Goal: Transaction & Acquisition: Register for event/course

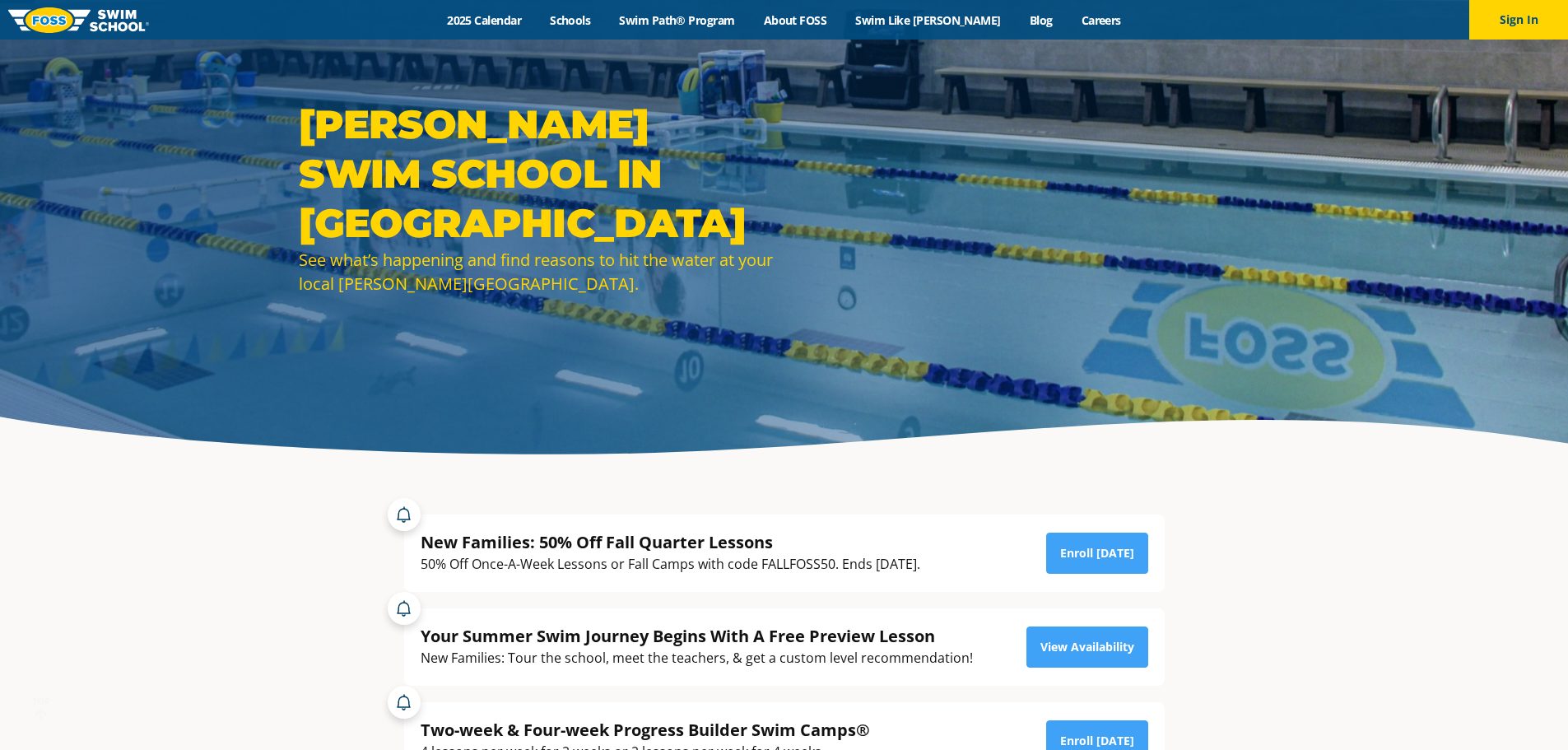
scroll to position [82, 0]
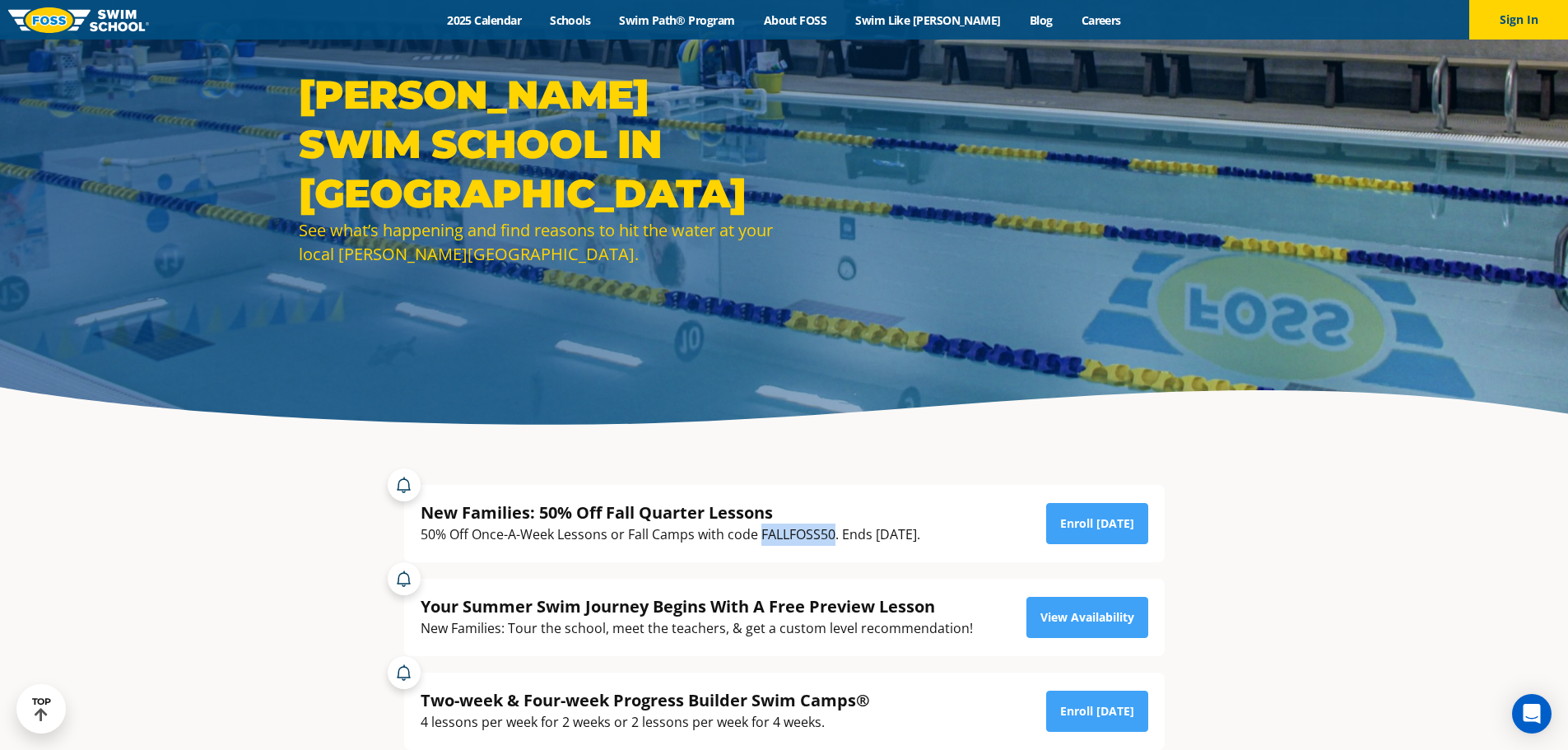
drag, startPoint x: 835, startPoint y: 536, endPoint x: 760, endPoint y: 535, distance: 75.0
click at [760, 535] on div "50% Off Once-A-Week Lessons or Fall Camps with code FALLFOSS50. Ends [DATE]." at bounding box center [671, 535] width 500 height 22
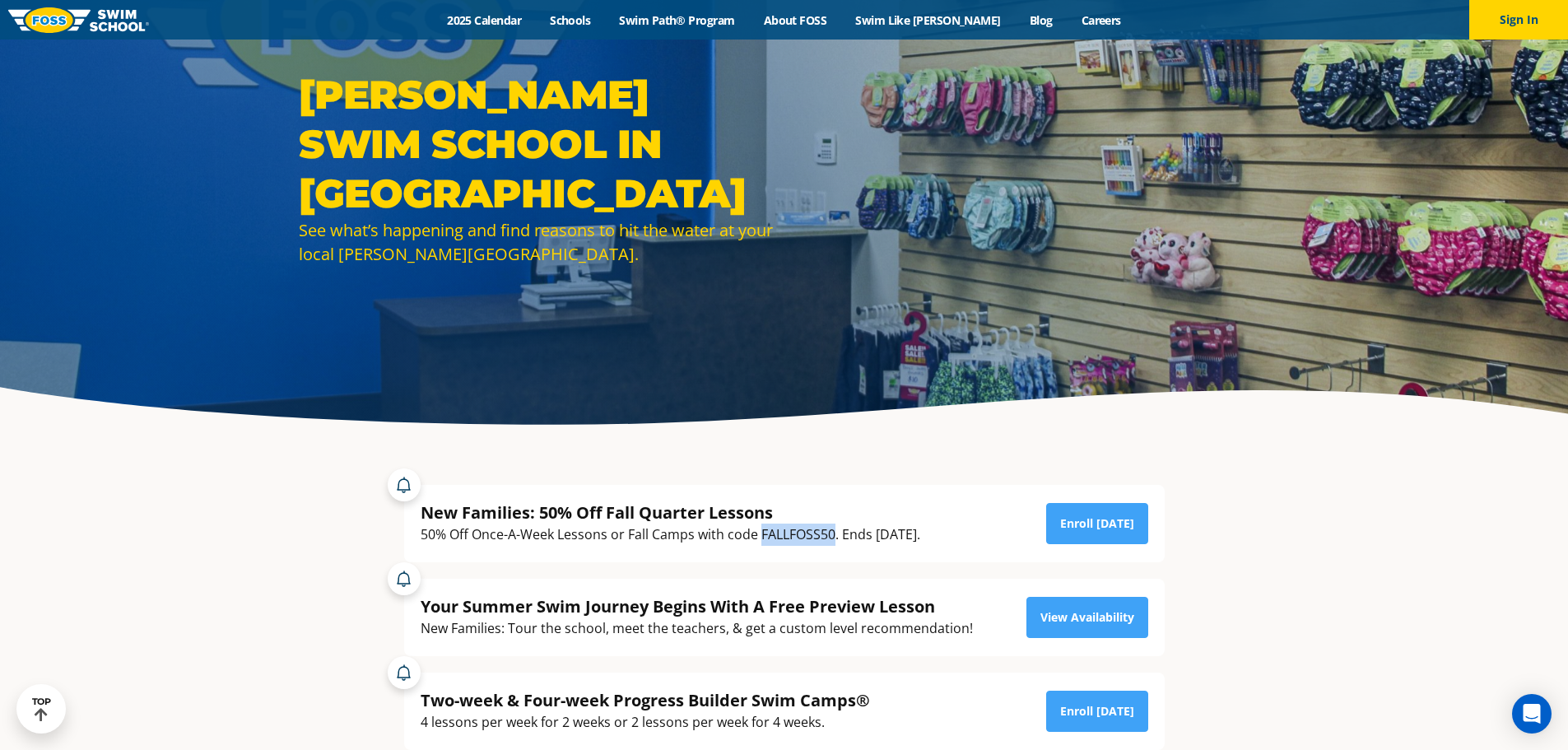
copy div "FALLFOSS50"
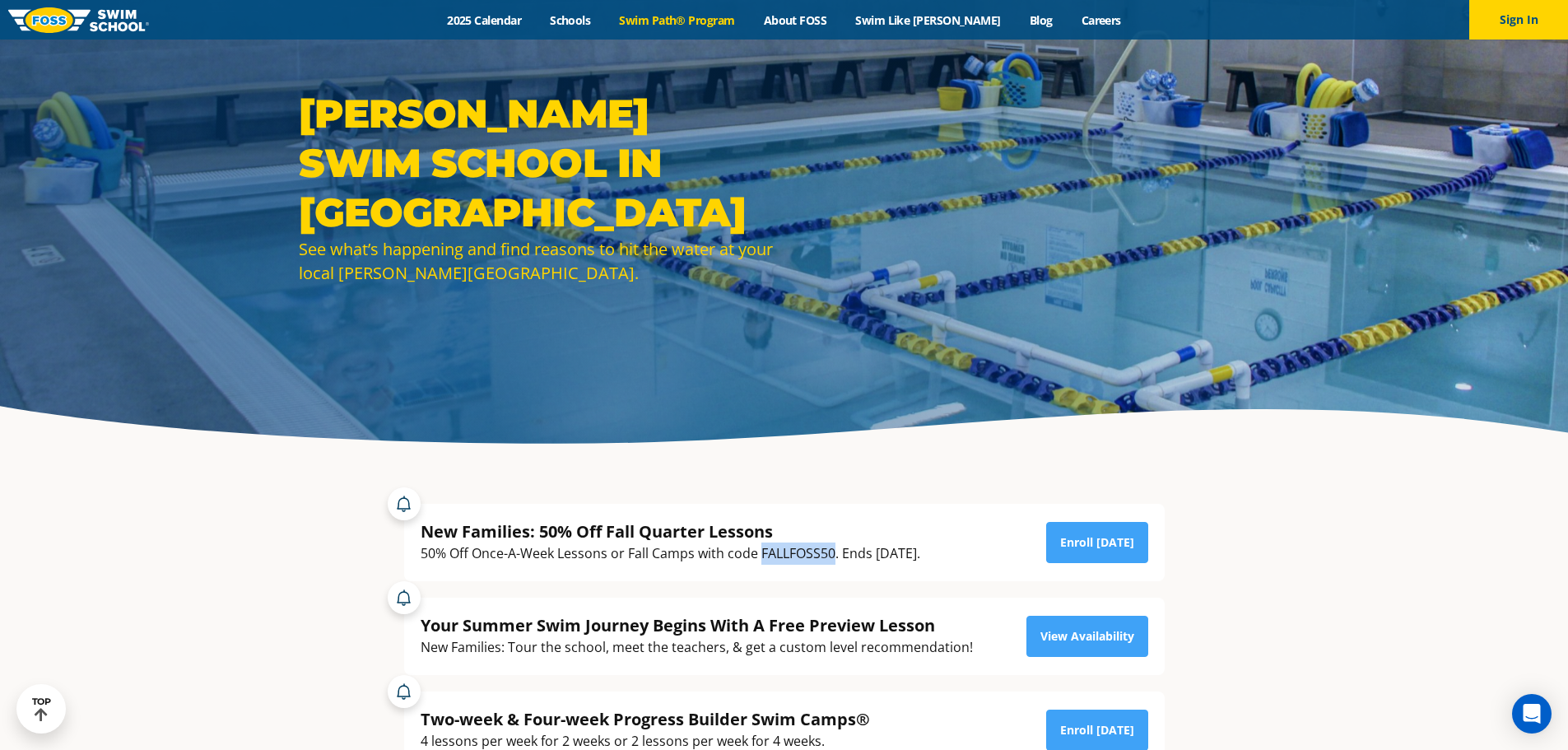
scroll to position [0, 0]
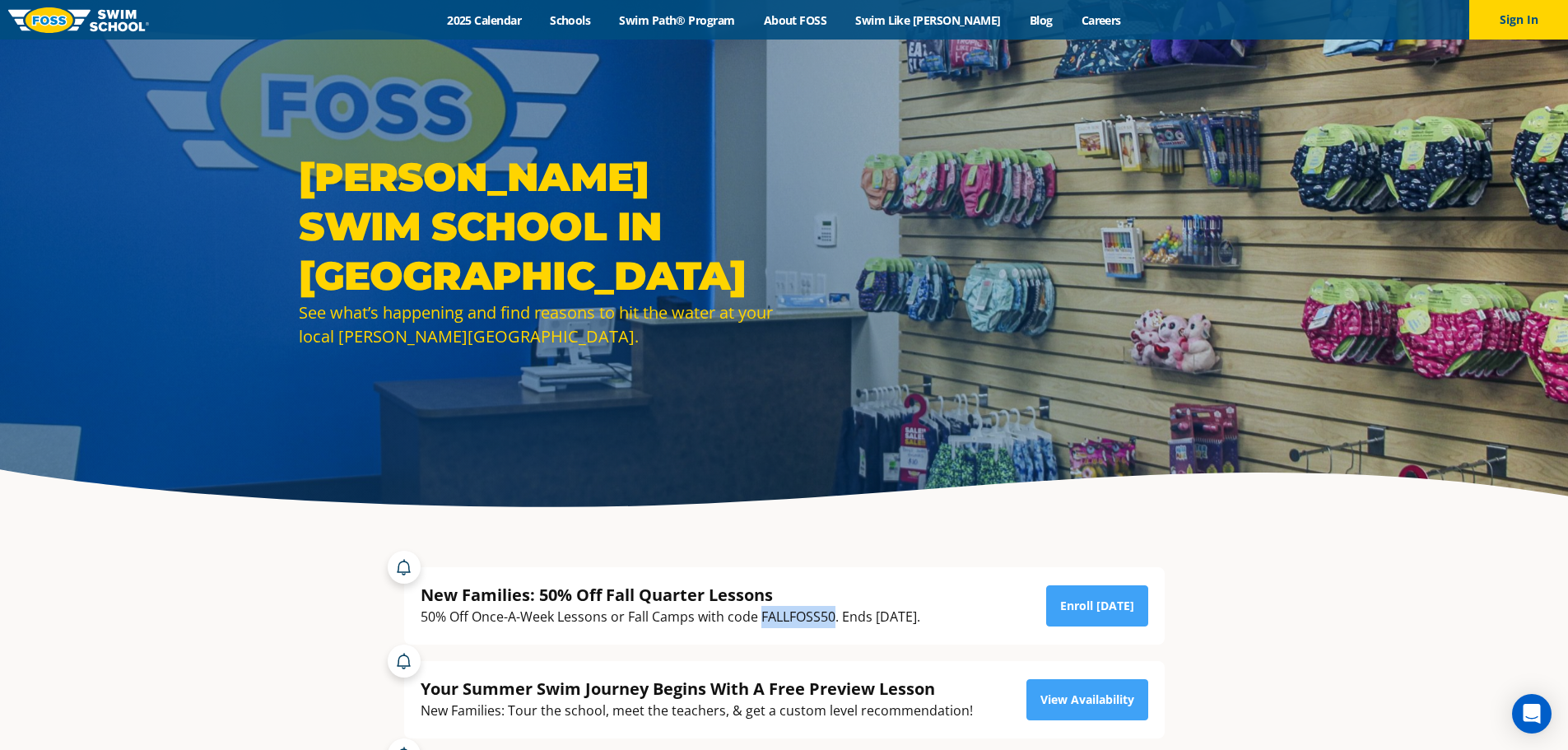
copy div "FALLFOSS50"
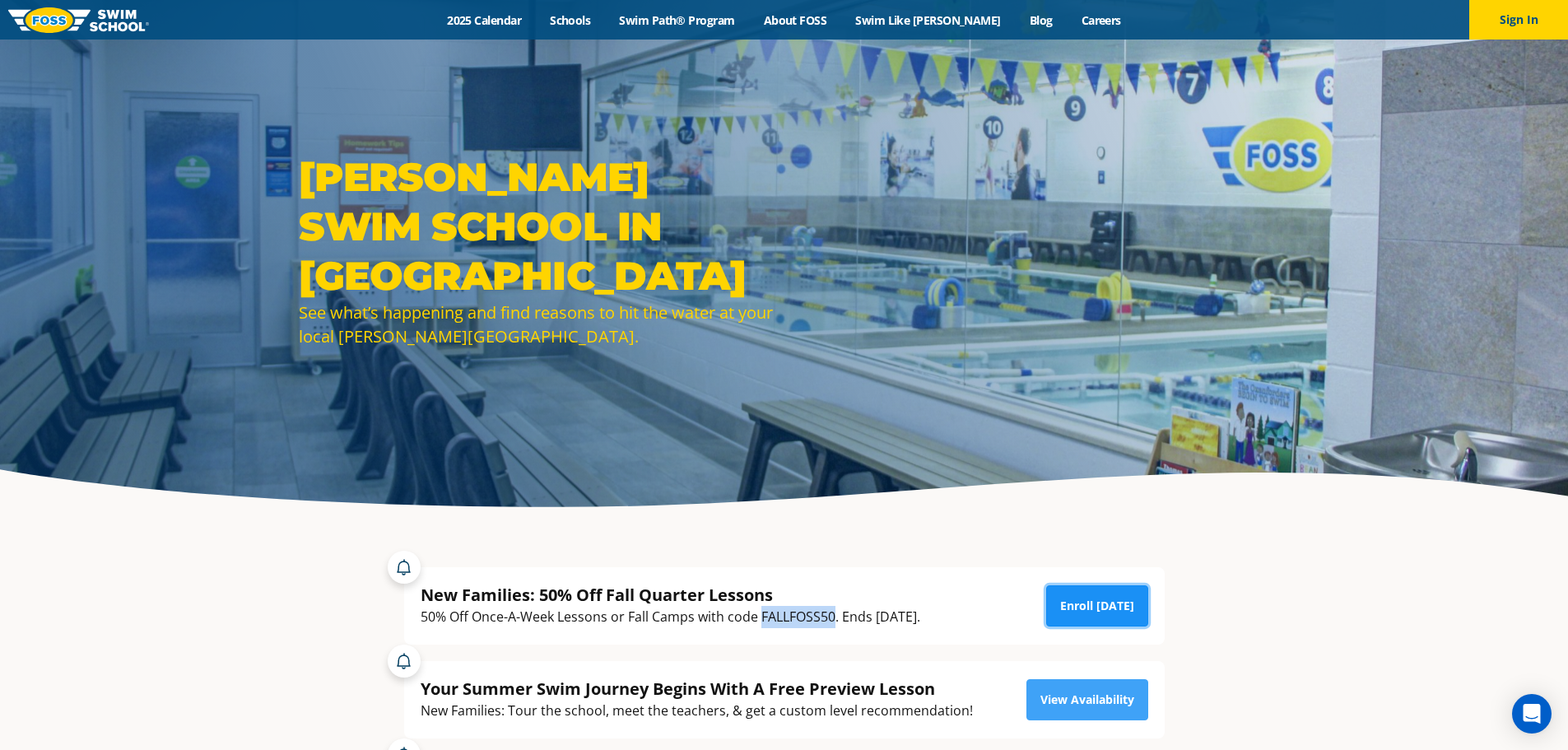
click at [1097, 609] on link "Enroll [DATE]" at bounding box center [1097, 606] width 102 height 42
